Goal: Transaction & Acquisition: Purchase product/service

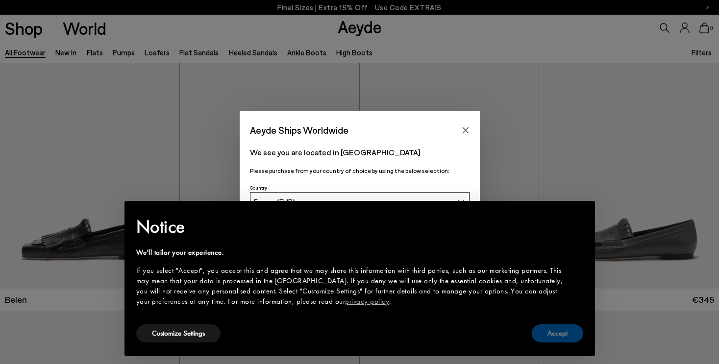
click at [564, 329] on button "Accept" at bounding box center [557, 333] width 51 height 18
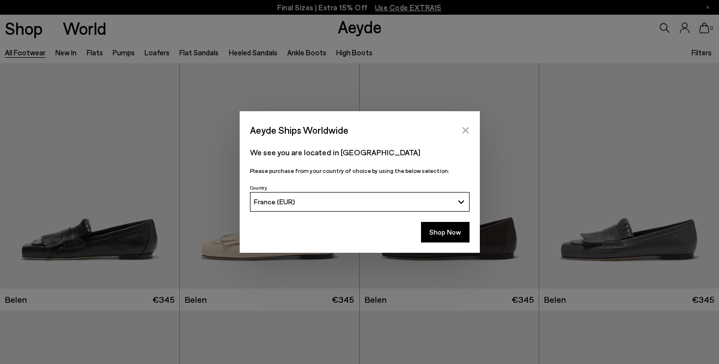
click at [466, 131] on icon "Close" at bounding box center [465, 130] width 6 height 6
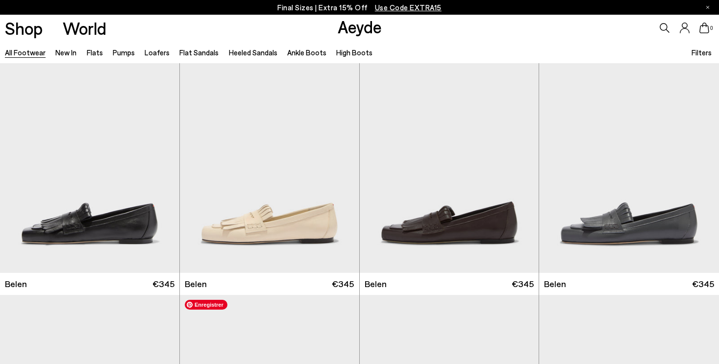
scroll to position [17, 0]
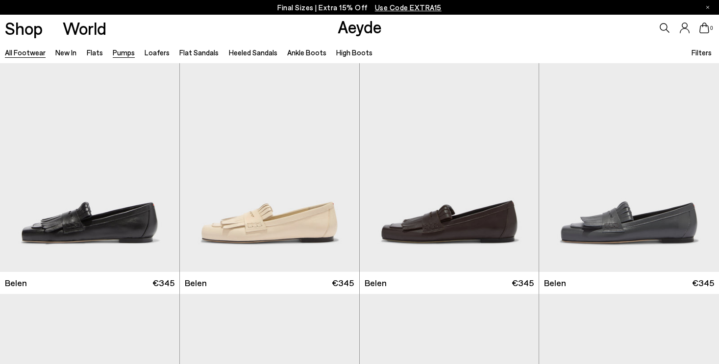
click at [117, 54] on link "Pumps" at bounding box center [124, 52] width 22 height 9
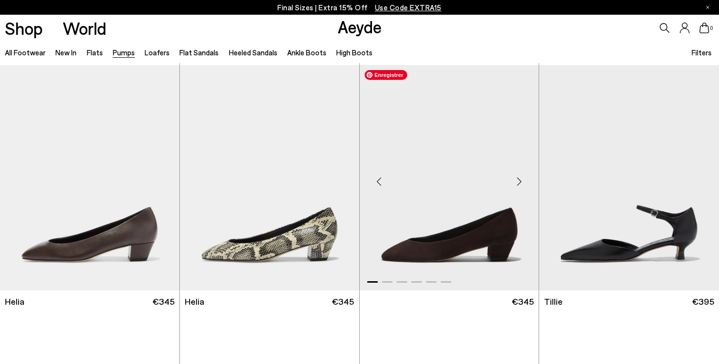
scroll to position [494, 0]
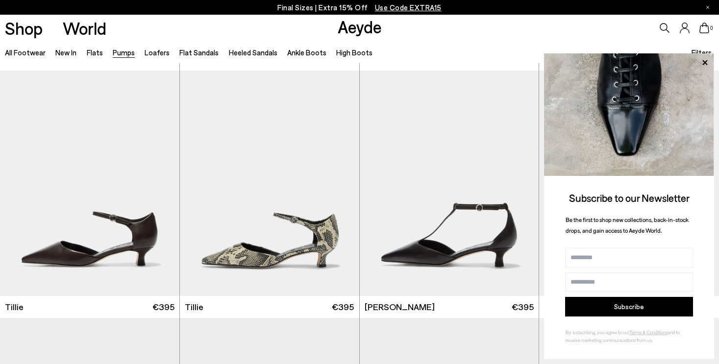
scroll to position [743, 0]
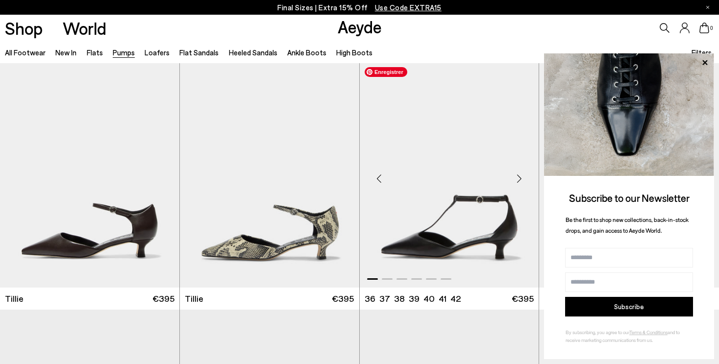
drag, startPoint x: 704, startPoint y: 64, endPoint x: 412, endPoint y: 246, distance: 344.7
click at [705, 64] on icon at bounding box center [704, 62] width 5 height 5
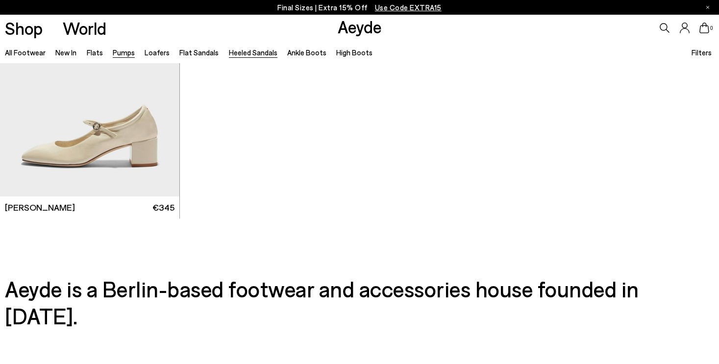
scroll to position [4296, 0]
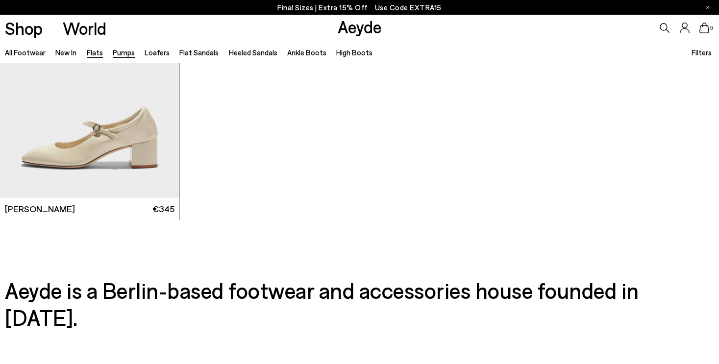
click at [96, 55] on link "Flats" at bounding box center [95, 52] width 16 height 9
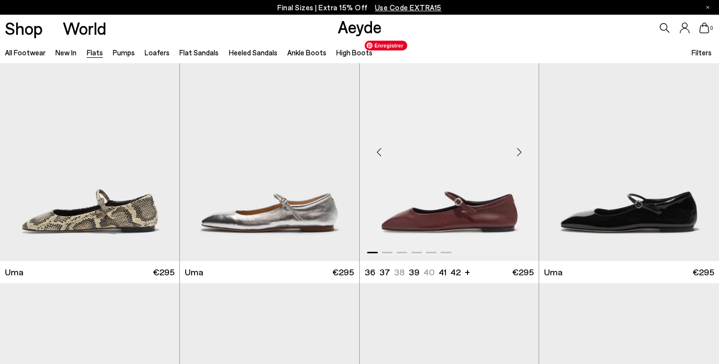
scroll to position [829, 0]
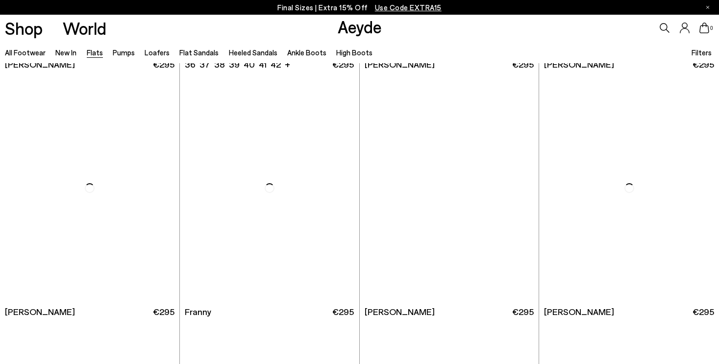
scroll to position [2709, 0]
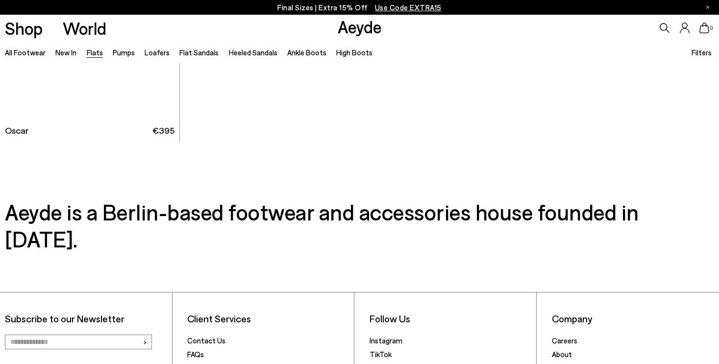
scroll to position [5372, 0]
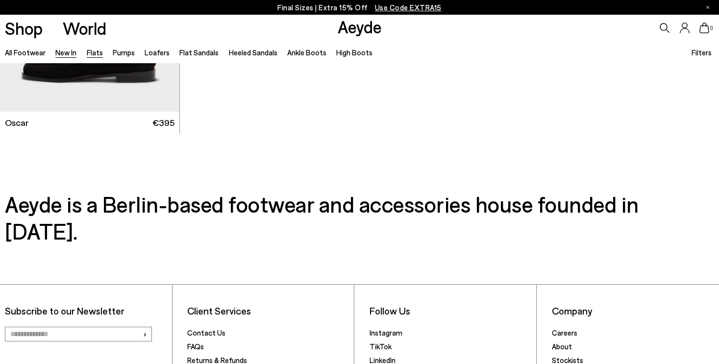
click at [69, 50] on link "New In" at bounding box center [65, 52] width 21 height 9
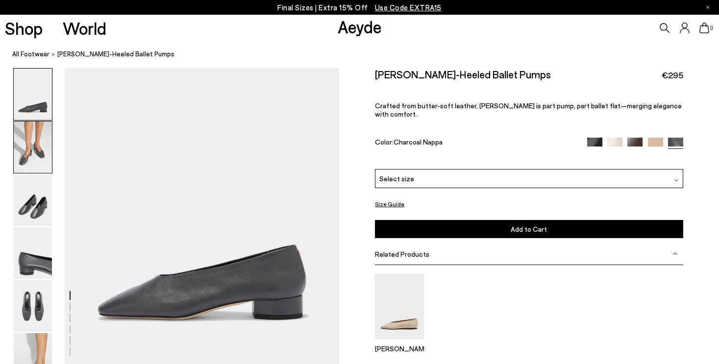
click at [37, 173] on div at bounding box center [32, 147] width 39 height 52
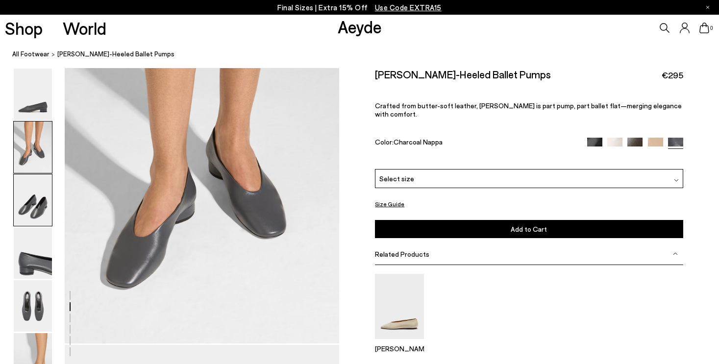
scroll to position [388, 0]
click at [29, 304] on img at bounding box center [33, 305] width 38 height 51
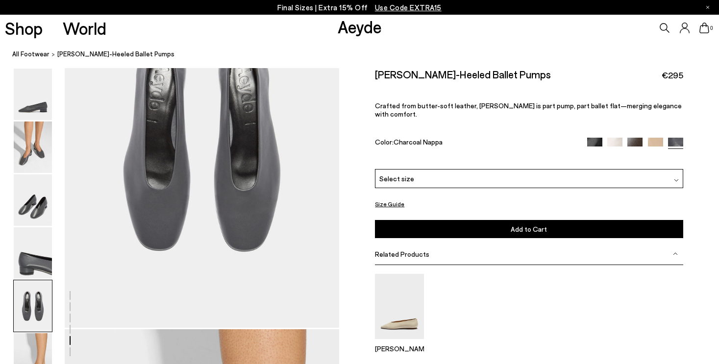
scroll to position [1505, 0]
click at [39, 214] on img at bounding box center [33, 199] width 38 height 51
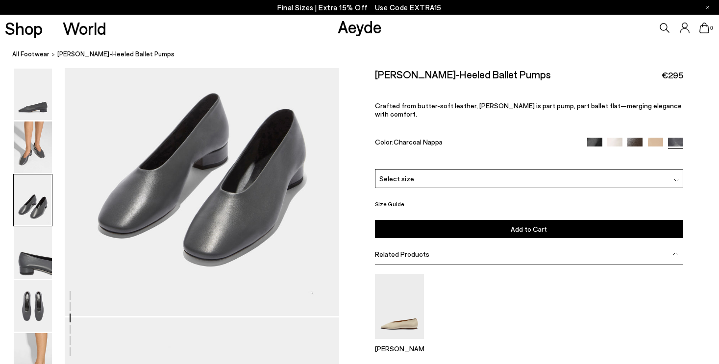
scroll to position [783, 0]
click at [591, 138] on img at bounding box center [594, 145] width 15 height 15
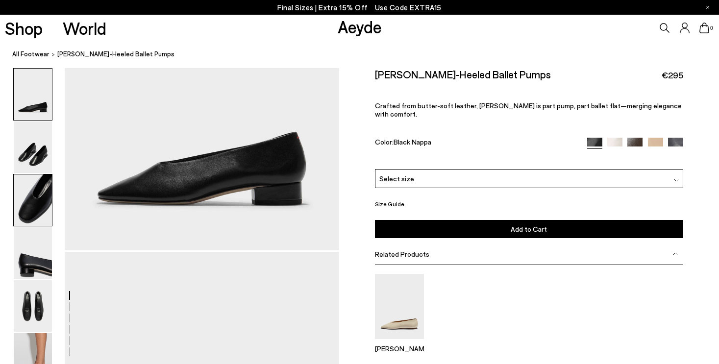
scroll to position [167, 0]
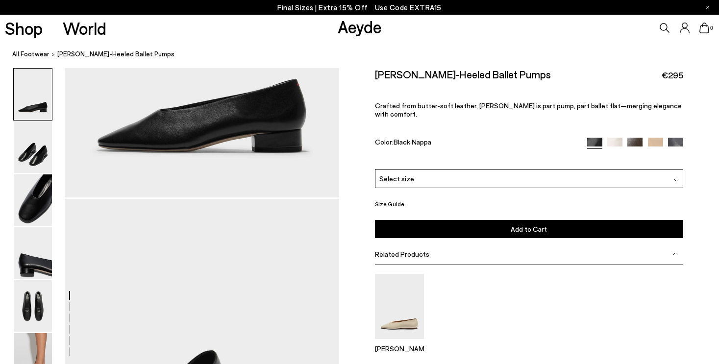
click at [613, 138] on img at bounding box center [614, 145] width 15 height 15
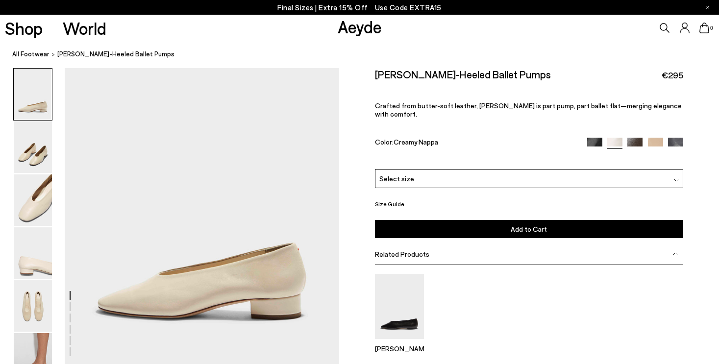
click at [634, 138] on img at bounding box center [634, 145] width 15 height 15
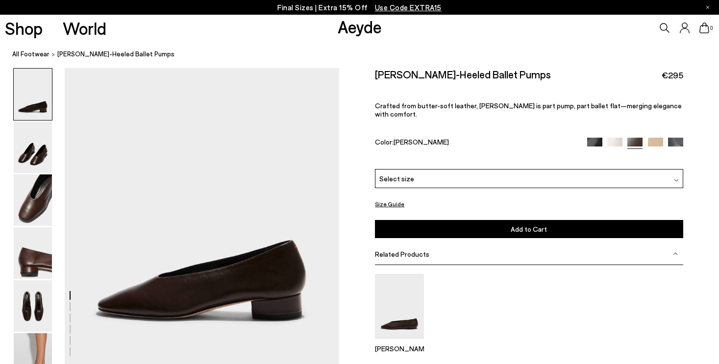
click at [678, 138] on img at bounding box center [675, 145] width 15 height 15
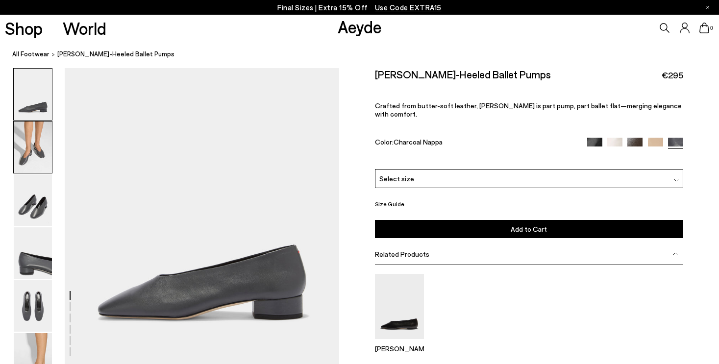
click at [33, 140] on img at bounding box center [33, 147] width 38 height 51
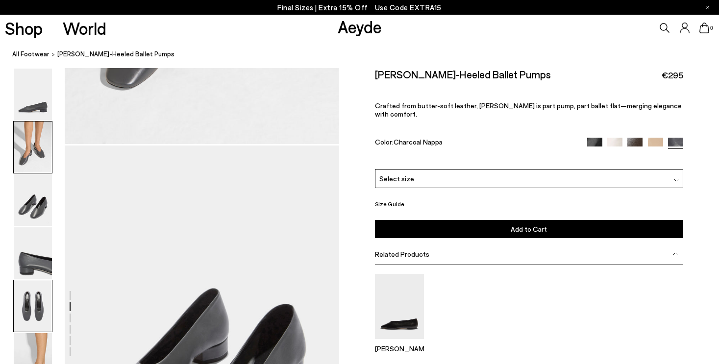
scroll to position [588, 0]
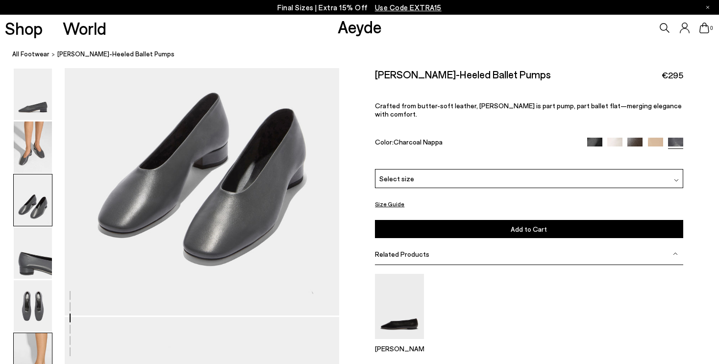
click at [43, 351] on img at bounding box center [33, 358] width 38 height 51
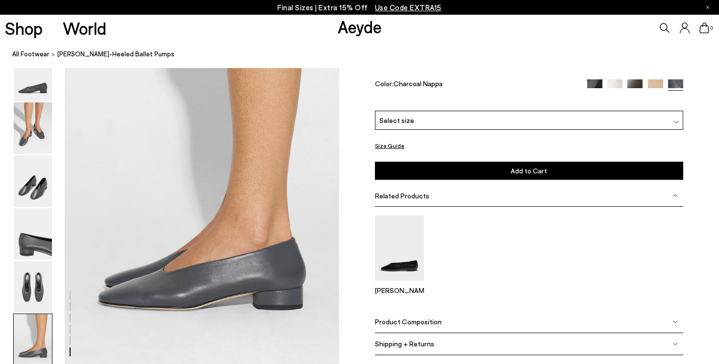
click at [492, 126] on div "Select size" at bounding box center [529, 120] width 308 height 19
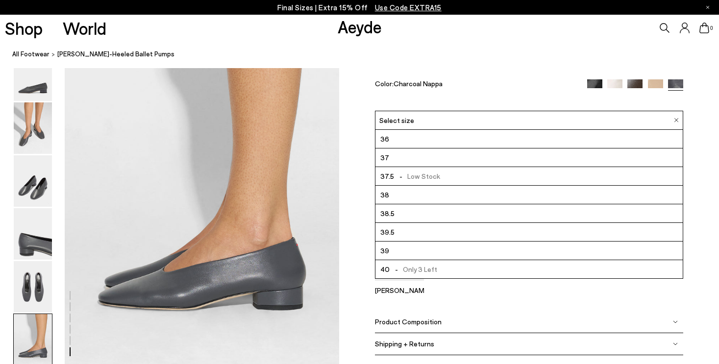
click at [461, 145] on li "36" at bounding box center [528, 139] width 307 height 19
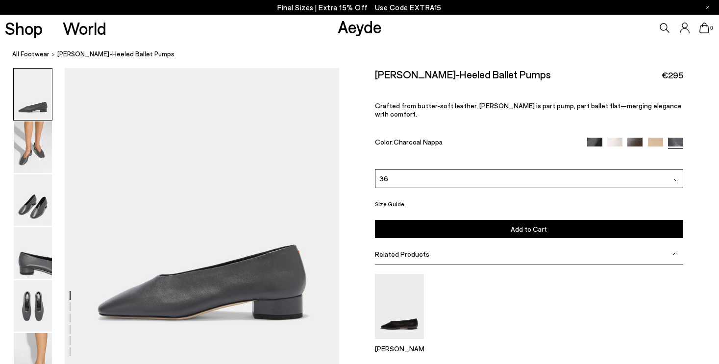
click at [633, 138] on img at bounding box center [634, 145] width 15 height 15
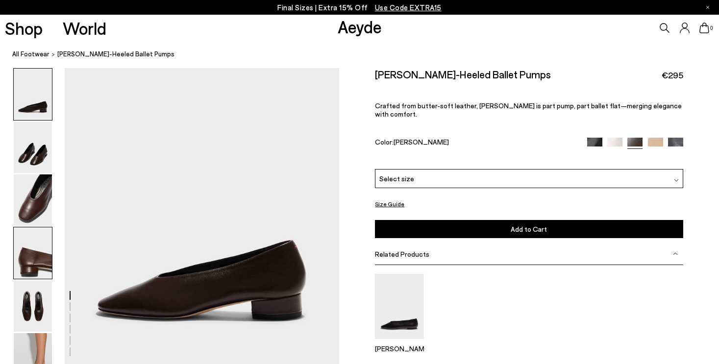
click at [40, 260] on img at bounding box center [33, 252] width 38 height 51
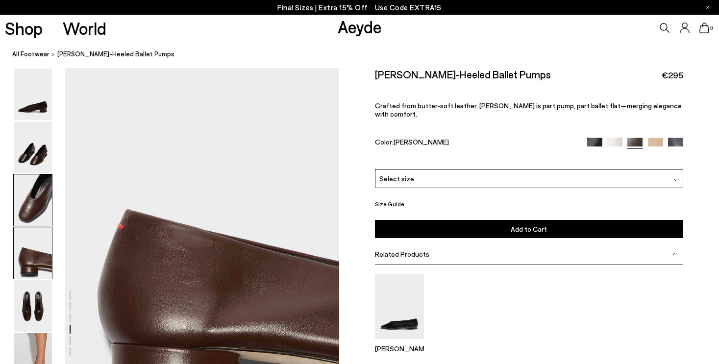
click at [32, 213] on img at bounding box center [33, 199] width 38 height 51
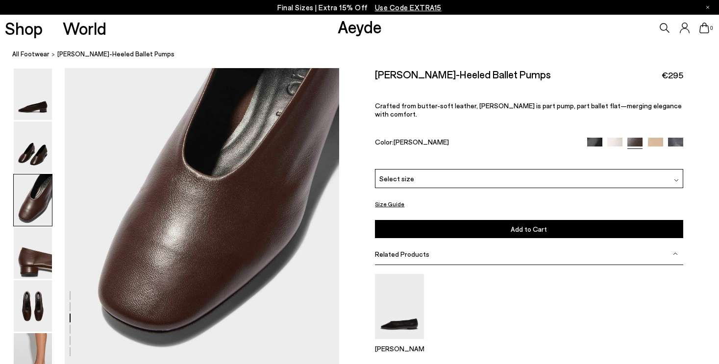
scroll to position [665, 0]
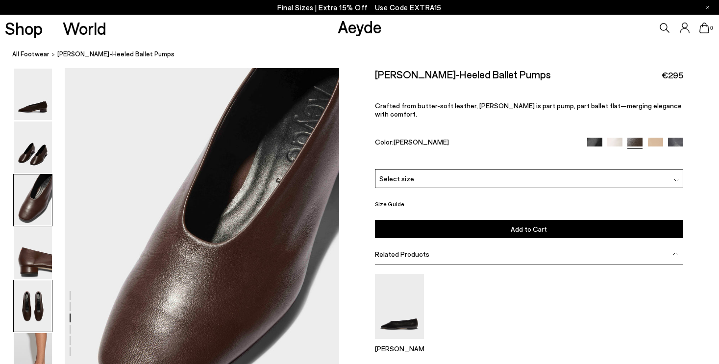
click at [25, 316] on img at bounding box center [33, 305] width 38 height 51
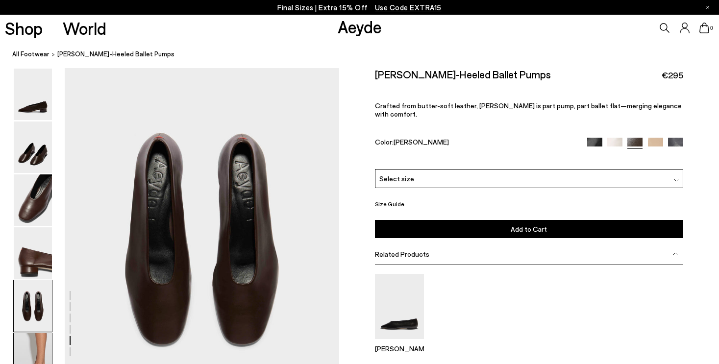
click at [38, 337] on img at bounding box center [33, 358] width 38 height 51
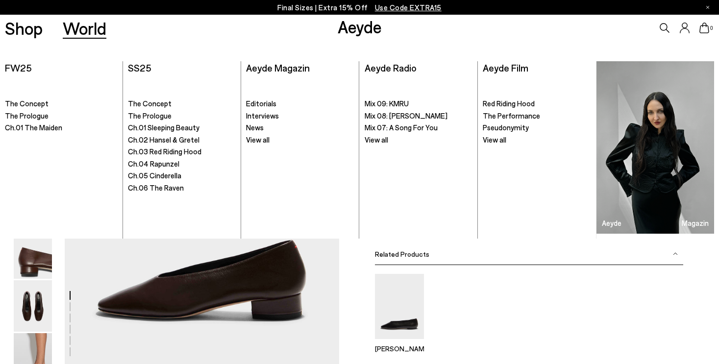
scroll to position [0, 0]
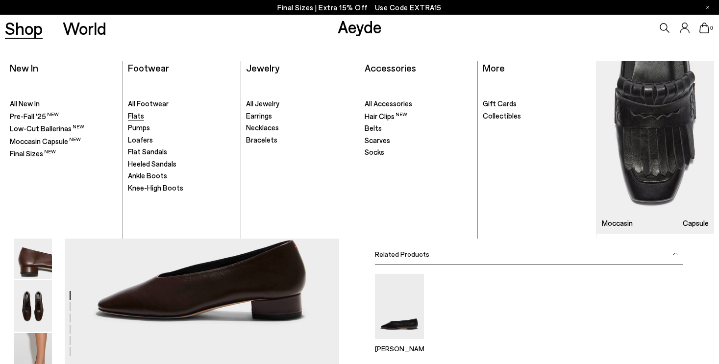
click at [138, 114] on span "Flats" at bounding box center [136, 115] width 16 height 9
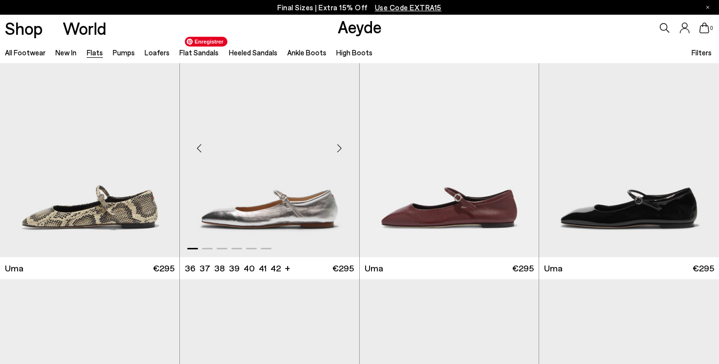
scroll to position [1027, 0]
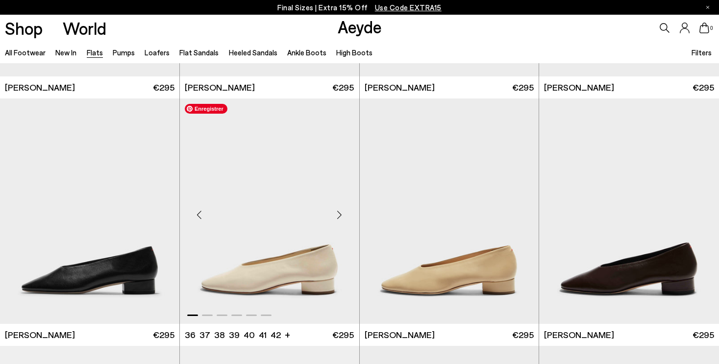
scroll to position [2546, 0]
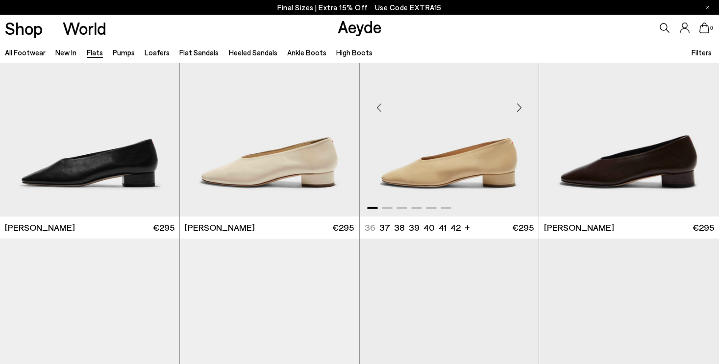
click at [370, 227] on ul "36 37 37.5 38 38.5 39 +" at bounding box center [411, 227] width 93 height 12
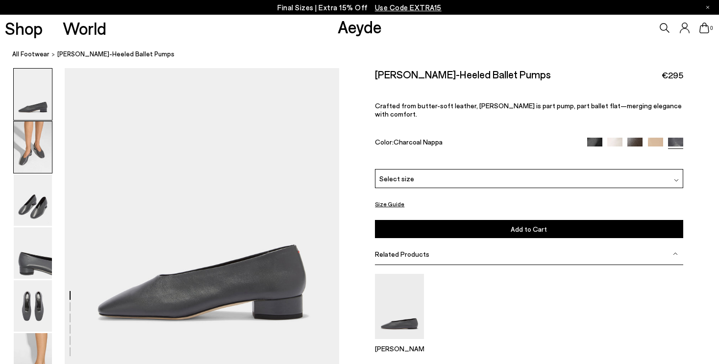
click at [43, 146] on img at bounding box center [33, 147] width 38 height 51
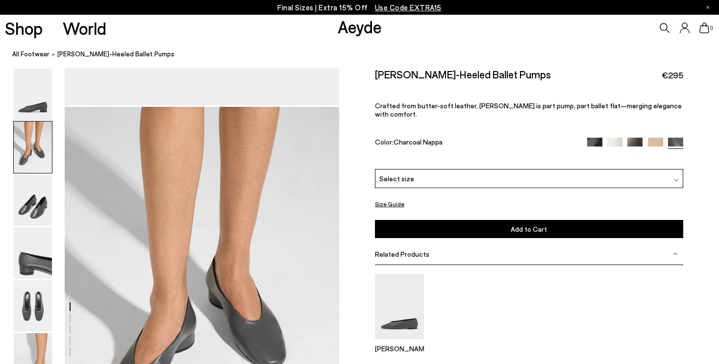
scroll to position [298, 0]
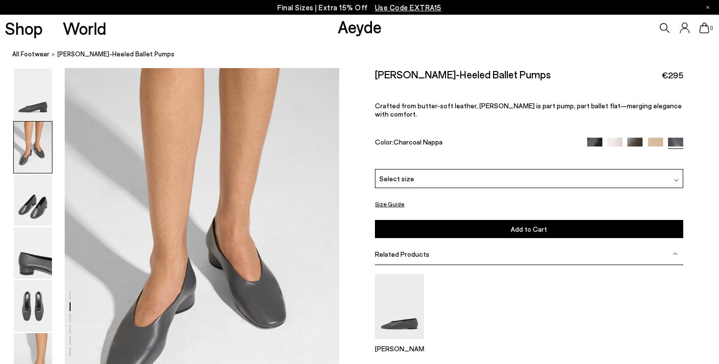
click at [631, 138] on img at bounding box center [634, 145] width 15 height 15
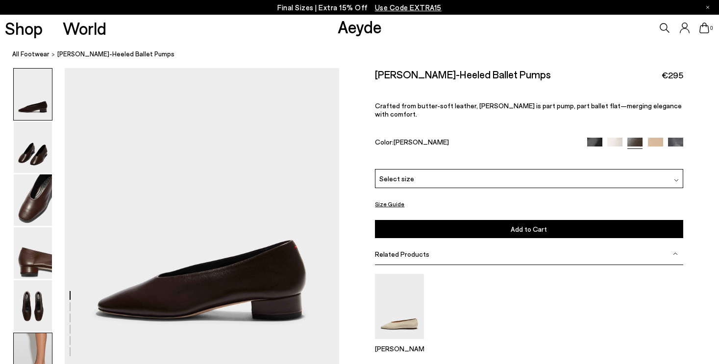
click at [37, 341] on img at bounding box center [33, 358] width 38 height 51
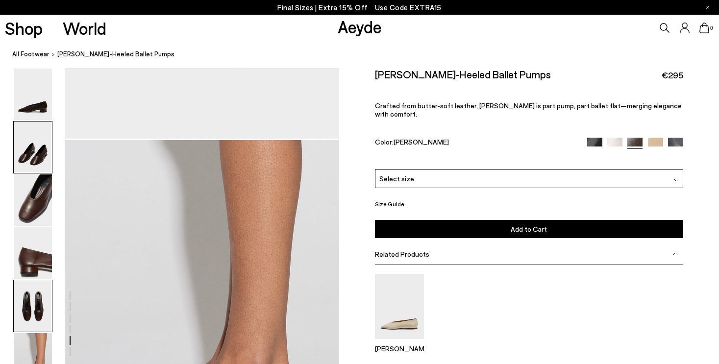
click at [41, 148] on img at bounding box center [33, 147] width 38 height 51
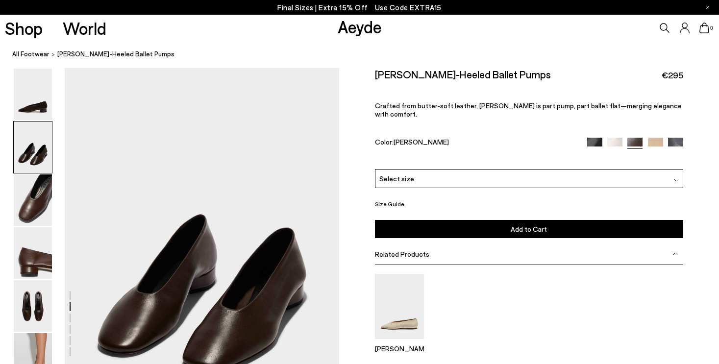
scroll to position [298, 0]
